Goal: Information Seeking & Learning: Learn about a topic

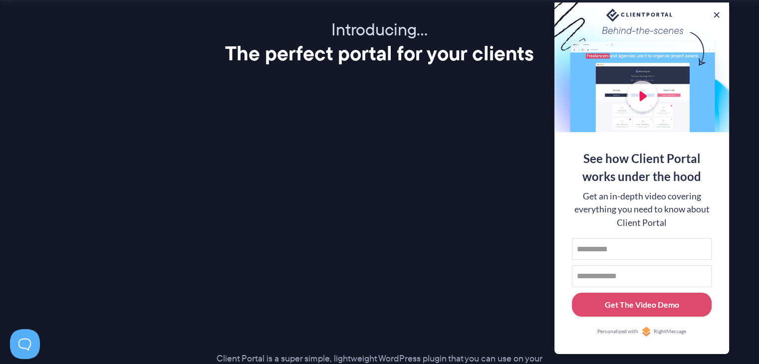
scroll to position [1397, 0]
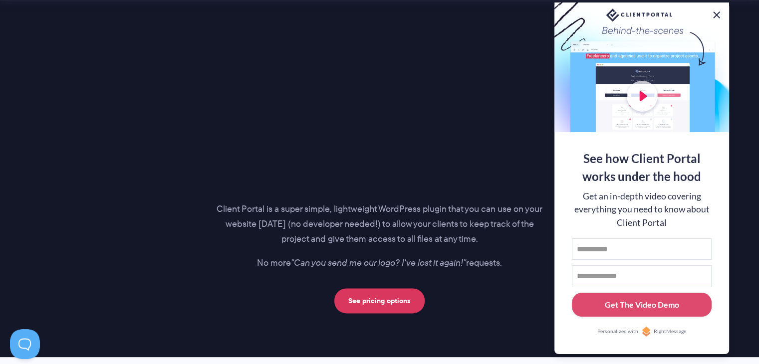
click at [717, 9] on button at bounding box center [717, 15] width 12 height 12
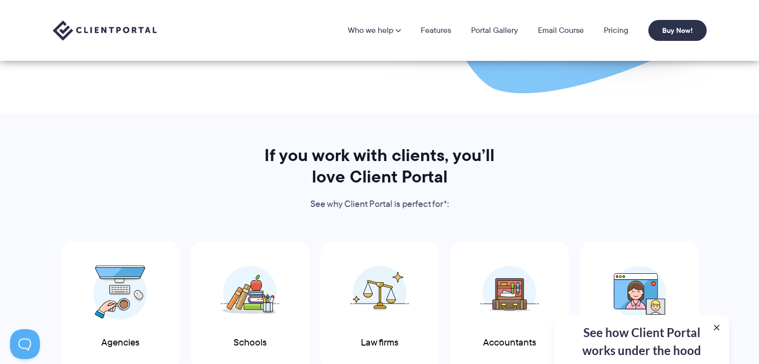
scroll to position [250, 0]
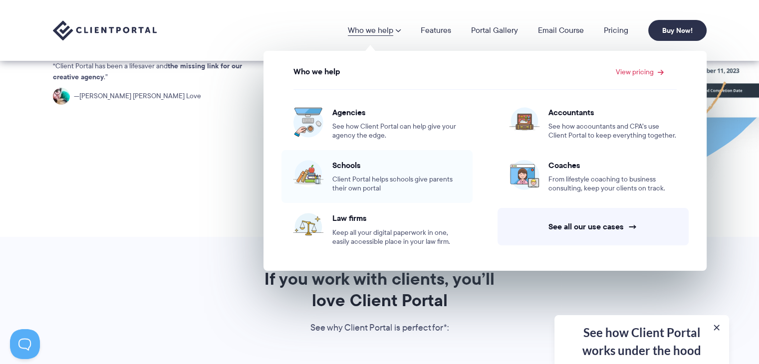
click at [345, 170] on span "Schools" at bounding box center [396, 165] width 128 height 10
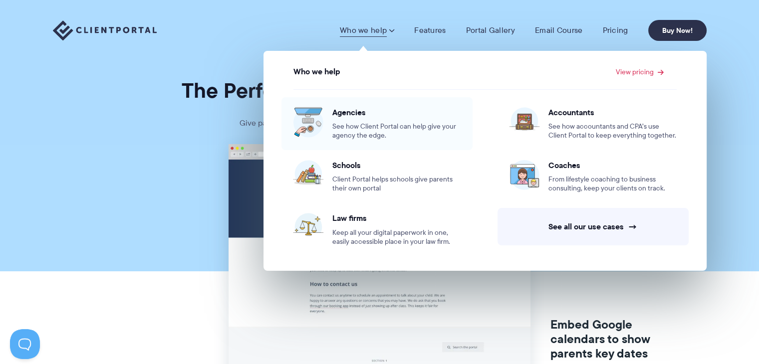
click at [347, 129] on span "See how Client Portal can help give your agency the edge." at bounding box center [396, 131] width 128 height 18
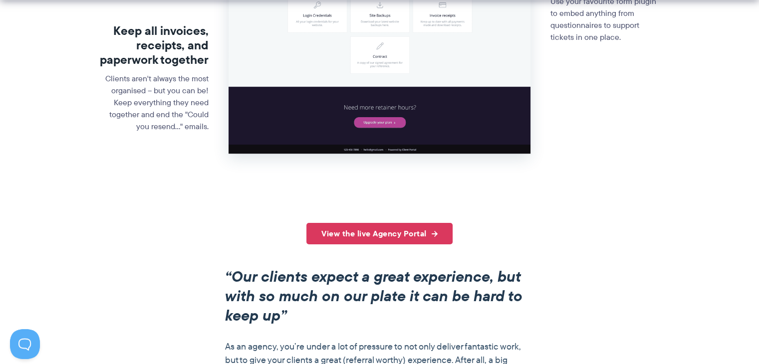
scroll to position [699, 0]
